Goal: Transaction & Acquisition: Purchase product/service

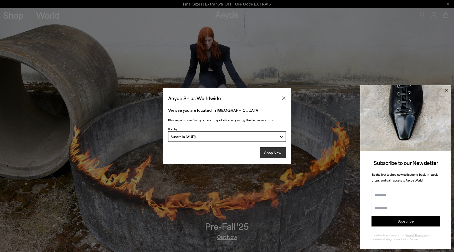
click at [268, 150] on button "Shop Now" at bounding box center [273, 152] width 26 height 11
click at [267, 151] on button "Shop Now" at bounding box center [273, 152] width 26 height 11
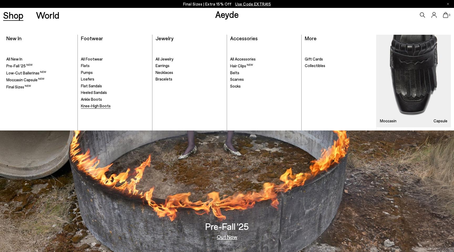
click at [93, 106] on span "Knee-High Boots" at bounding box center [96, 105] width 30 height 5
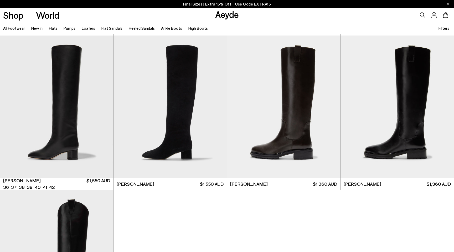
scroll to position [153, 0]
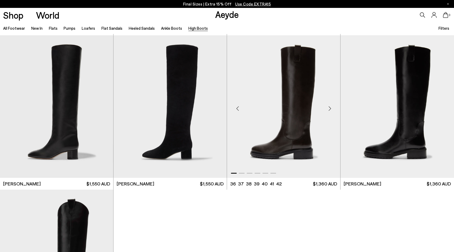
click at [331, 109] on div "Next slide" at bounding box center [330, 109] width 16 height 16
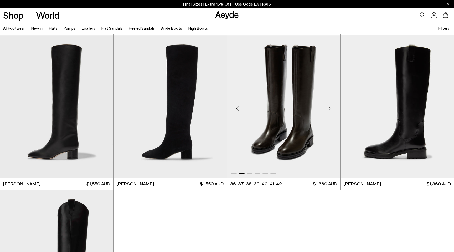
click at [331, 109] on div "Next slide" at bounding box center [330, 109] width 16 height 16
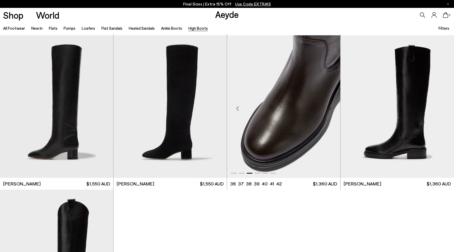
click at [331, 109] on div "Next slide" at bounding box center [330, 109] width 16 height 16
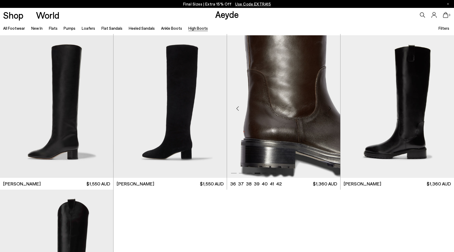
click at [331, 109] on div "Next slide" at bounding box center [330, 109] width 16 height 16
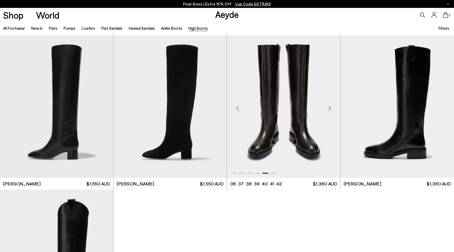
click at [331, 109] on div "Next slide" at bounding box center [330, 109] width 16 height 16
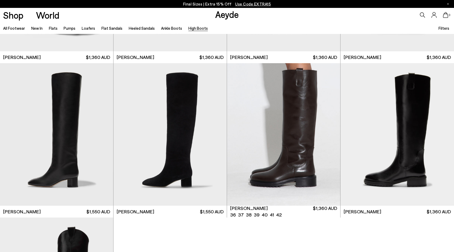
scroll to position [96, 0]
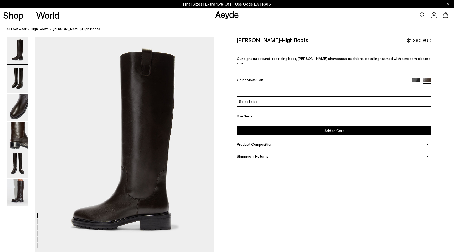
click at [11, 73] on img at bounding box center [17, 79] width 21 height 28
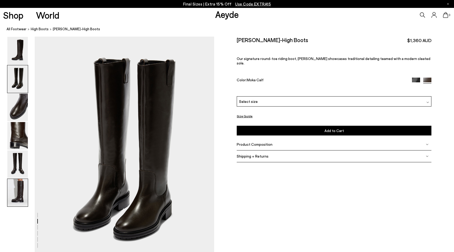
click at [21, 192] on img at bounding box center [17, 193] width 21 height 28
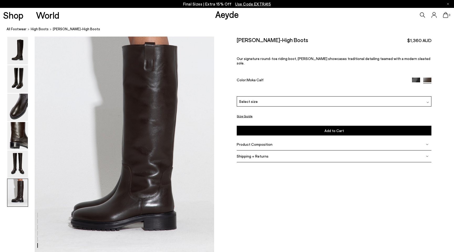
scroll to position [1188, 0]
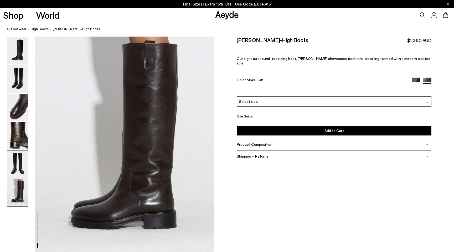
click at [27, 158] on img at bounding box center [17, 164] width 21 height 28
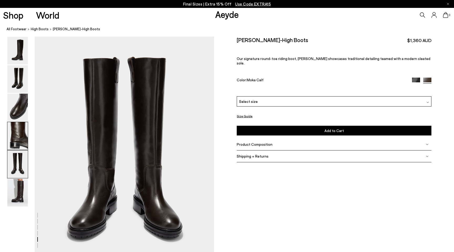
click at [22, 140] on img at bounding box center [17, 136] width 21 height 28
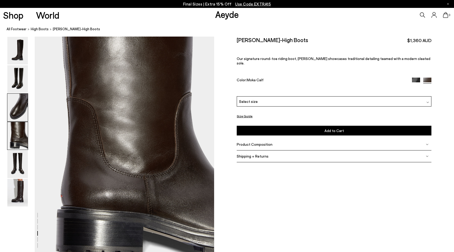
click at [22, 109] on img at bounding box center [17, 108] width 21 height 28
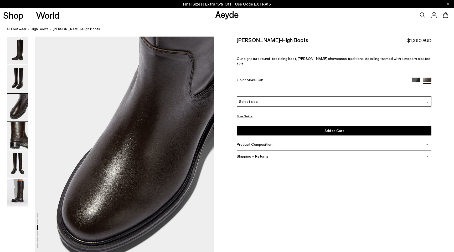
click at [23, 92] on img at bounding box center [17, 79] width 21 height 28
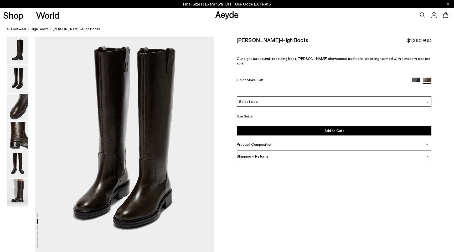
scroll to position [217, 0]
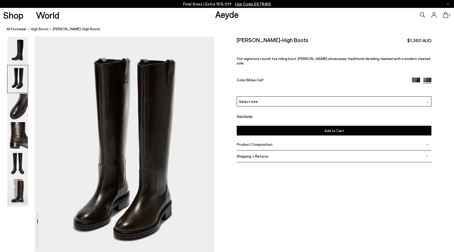
click at [22, 71] on img at bounding box center [17, 79] width 21 height 28
click at [22, 74] on img at bounding box center [17, 79] width 21 height 28
click at [23, 46] on img at bounding box center [17, 51] width 21 height 28
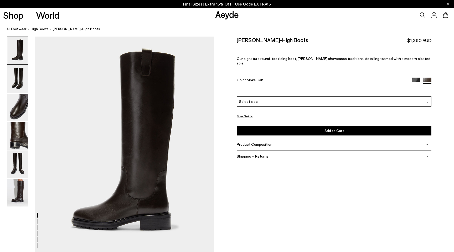
scroll to position [0, 0]
click at [18, 180] on img at bounding box center [17, 193] width 21 height 28
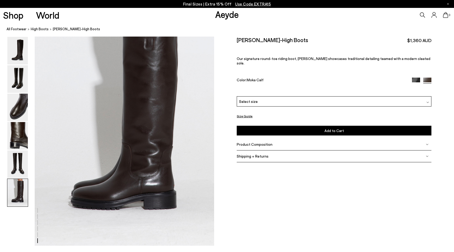
scroll to position [1214, 0]
